Goal: Transaction & Acquisition: Purchase product/service

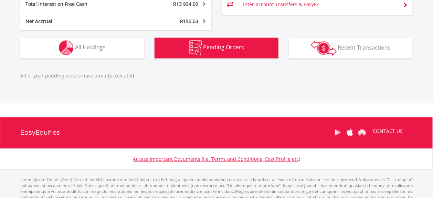
scroll to position [66, 131]
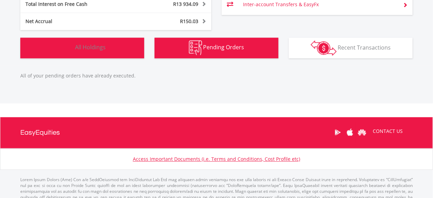
click at [103, 49] on span "All Holdings" at bounding box center [90, 47] width 31 height 8
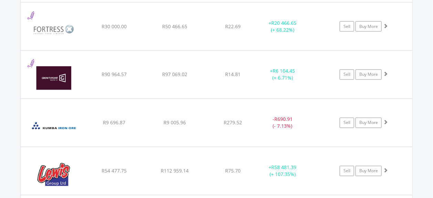
scroll to position [1251, 0]
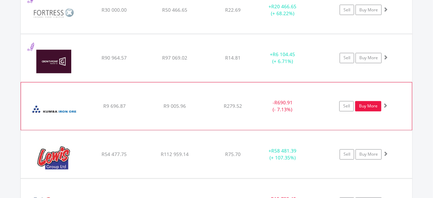
click at [372, 104] on link "Buy More" at bounding box center [368, 106] width 26 height 10
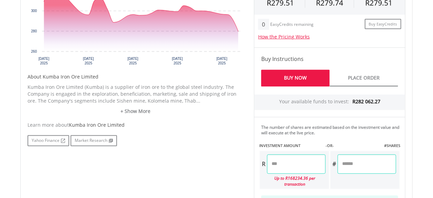
scroll to position [344, 0]
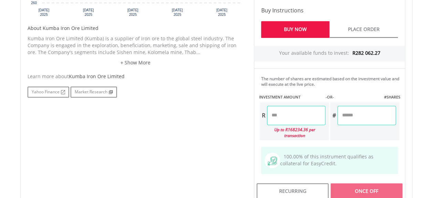
click at [285, 112] on input "number" at bounding box center [296, 115] width 59 height 19
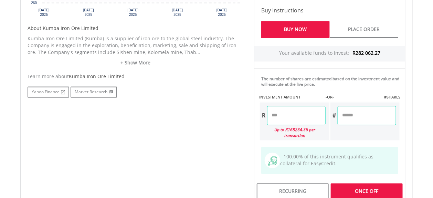
click at [356, 118] on div "Last Updated Price: 15-min. Delay* Price Update Cost: 2 Credits Request A Price…" at bounding box center [330, 48] width 162 height 307
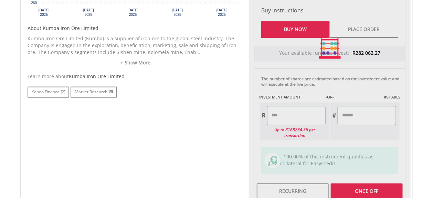
type input "*******"
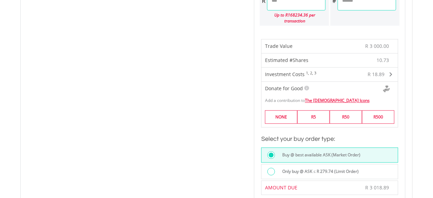
scroll to position [497, 0]
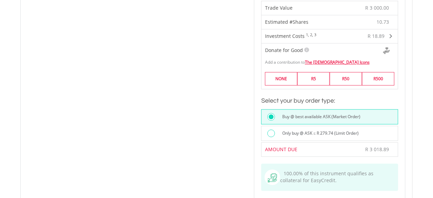
click at [270, 129] on div at bounding box center [271, 133] width 8 height 8
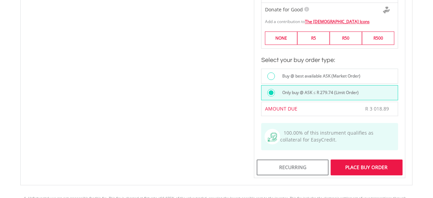
scroll to position [573, 0]
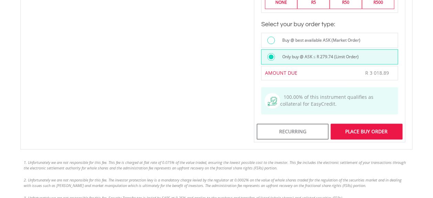
click at [382, 124] on div "Place Buy Order" at bounding box center [367, 132] width 72 height 16
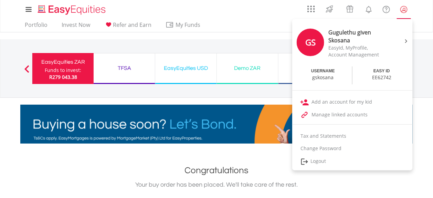
click at [405, 9] on lord-icon "My Profile" at bounding box center [404, 9] width 9 height 9
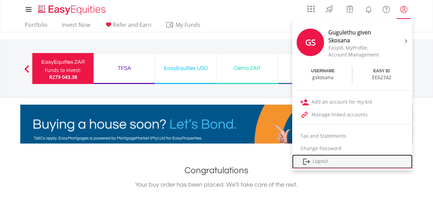
click at [321, 158] on link "Logout" at bounding box center [352, 162] width 120 height 14
